Goal: Task Accomplishment & Management: Manage account settings

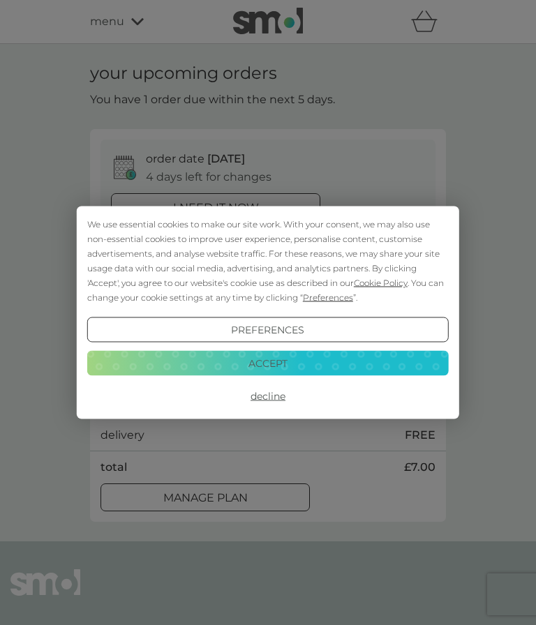
click at [386, 363] on button "Accept" at bounding box center [267, 362] width 361 height 25
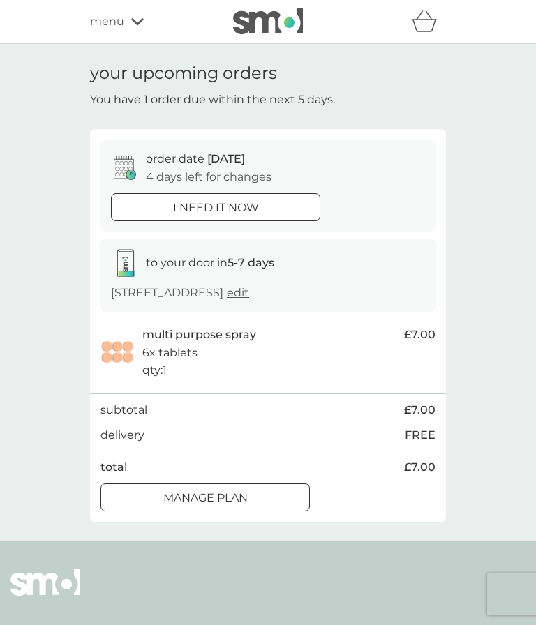
click at [144, 507] on div "Manage plan" at bounding box center [205, 498] width 208 height 18
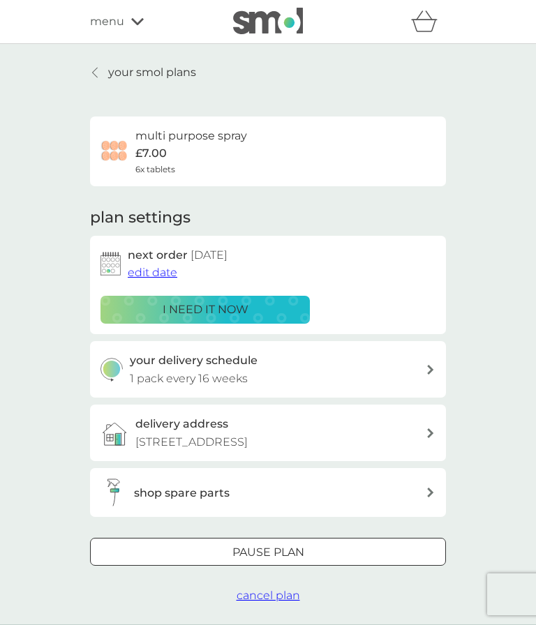
click at [146, 275] on span "edit date" at bounding box center [153, 272] width 50 height 13
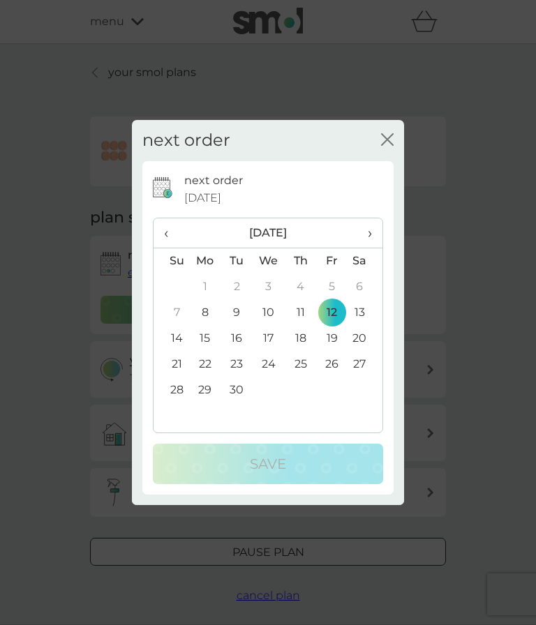
click at [367, 224] on span "›" at bounding box center [365, 232] width 14 height 29
click at [370, 223] on span "›" at bounding box center [365, 232] width 14 height 29
click at [370, 227] on span "›" at bounding box center [365, 232] width 14 height 29
click at [369, 228] on span "›" at bounding box center [365, 232] width 14 height 29
click at [366, 232] on span "›" at bounding box center [365, 232] width 14 height 29
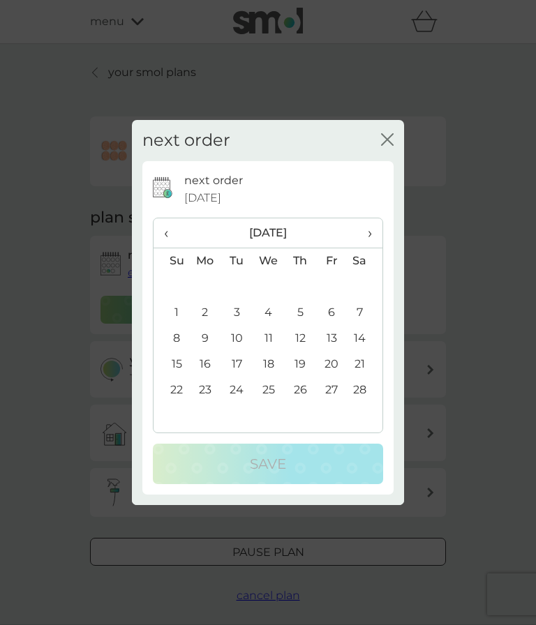
click at [363, 233] on span "›" at bounding box center [365, 232] width 14 height 29
click at [366, 231] on span "›" at bounding box center [365, 232] width 14 height 29
click at [306, 367] on td "23" at bounding box center [300, 365] width 31 height 26
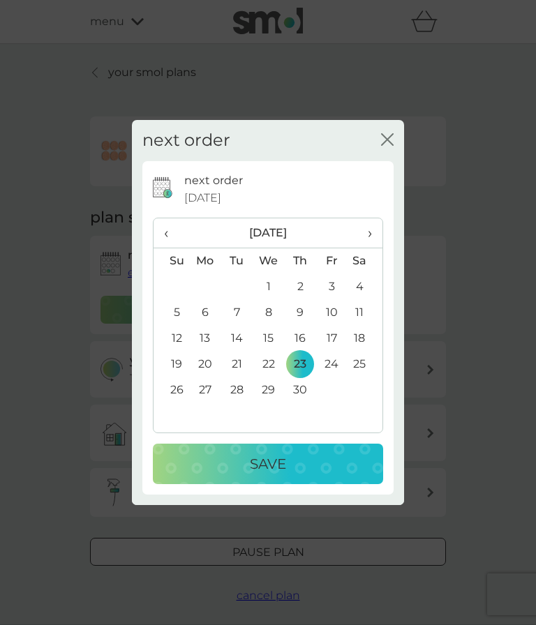
click at [296, 461] on div "Save" at bounding box center [268, 464] width 202 height 22
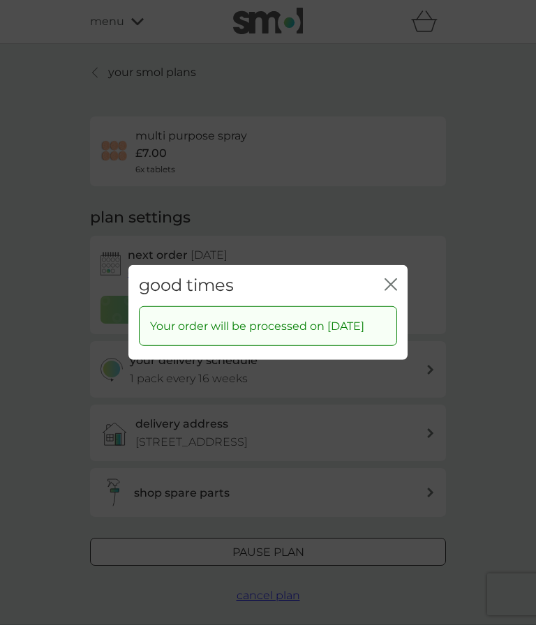
click at [394, 278] on icon "close" at bounding box center [390, 284] width 13 height 13
